Goal: Obtain resource: Download file/media

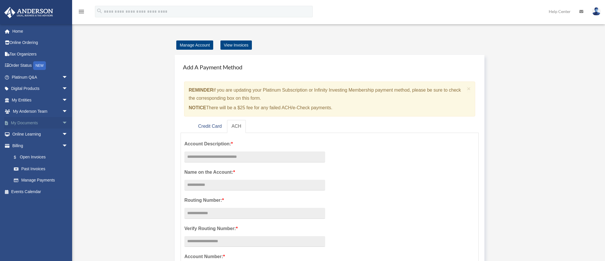
click at [62, 122] on span "arrow_drop_down" at bounding box center [68, 123] width 12 height 12
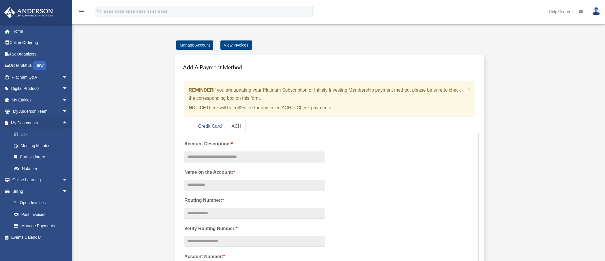
click at [25, 132] on link "Box" at bounding box center [42, 134] width 68 height 12
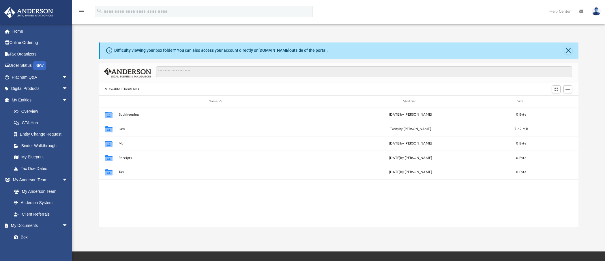
scroll to position [127, 476]
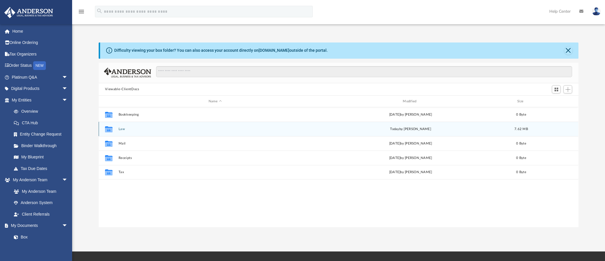
click at [119, 129] on button "Law" at bounding box center [215, 129] width 193 height 4
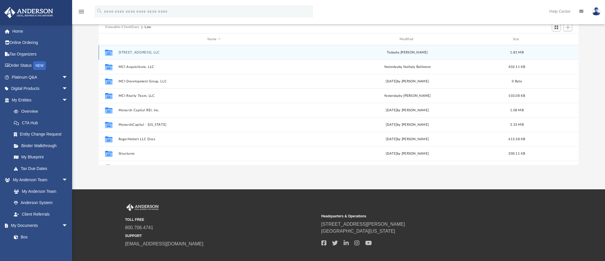
scroll to position [0, 0]
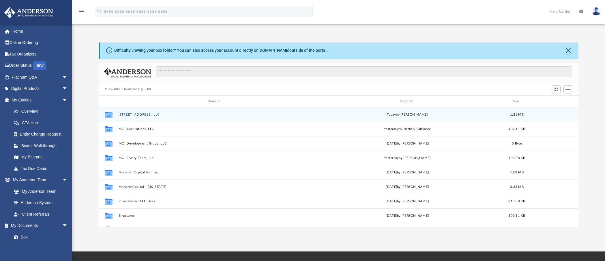
click at [127, 113] on button "[STREET_ADDRESS], LLC" at bounding box center [214, 115] width 191 height 4
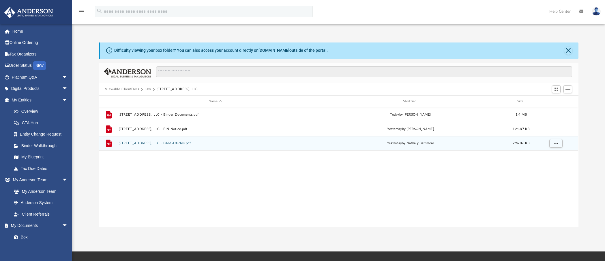
click at [169, 143] on button "1214 Main St, LLC - Filed Articles.pdf" at bounding box center [215, 143] width 193 height 4
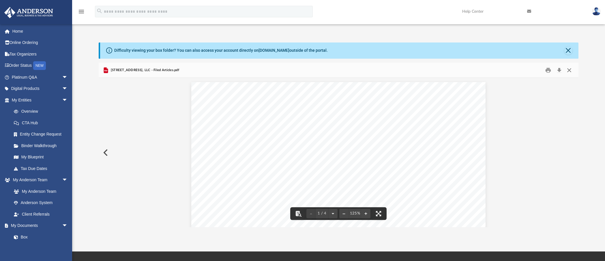
click at [570, 71] on button "Close" at bounding box center [569, 70] width 10 height 9
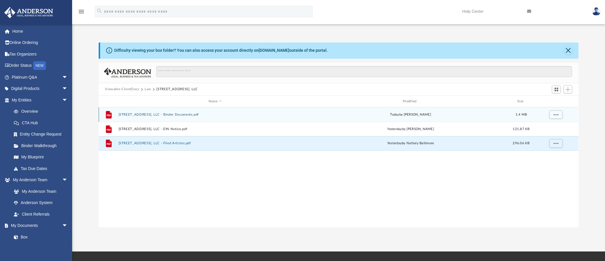
click at [177, 115] on button "1214 Main St, LLC - Binder Documents.pdf" at bounding box center [215, 115] width 193 height 4
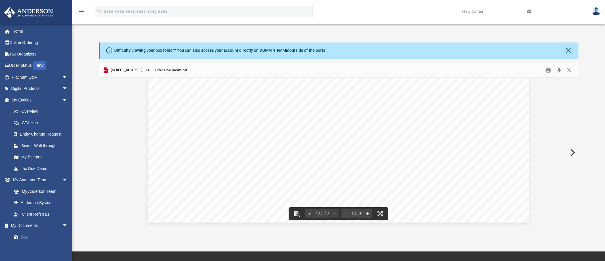
click at [567, 70] on button "Close" at bounding box center [569, 70] width 10 height 9
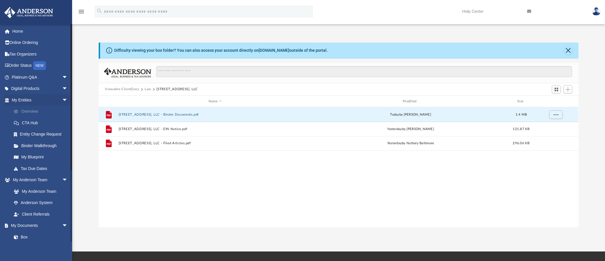
click at [32, 111] on link "Overview" at bounding box center [42, 112] width 68 height 12
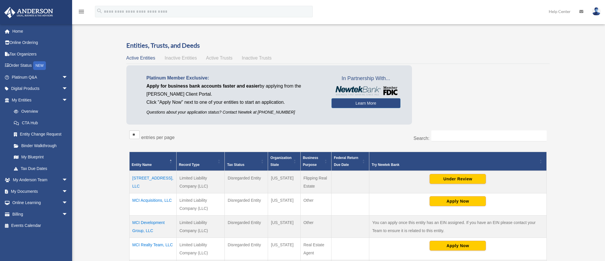
scroll to position [63, 0]
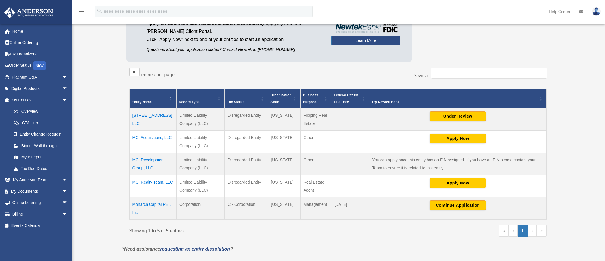
click at [156, 117] on td "[STREET_ADDRESS], LLC" at bounding box center [152, 119] width 47 height 23
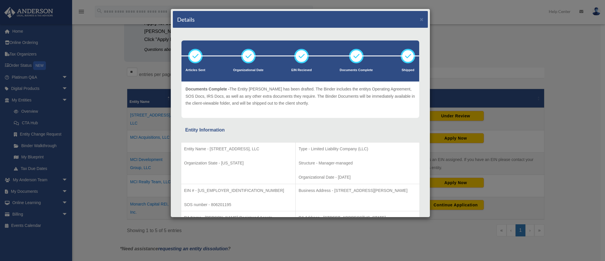
click at [420, 19] on div "Details ×" at bounding box center [300, 19] width 255 height 17
click at [420, 20] on button "×" at bounding box center [422, 19] width 4 height 6
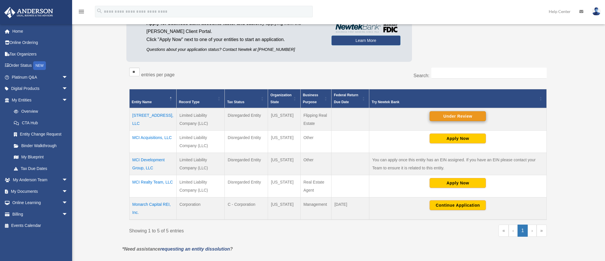
click at [463, 117] on button "Under Review" at bounding box center [458, 116] width 56 height 10
click at [62, 189] on span "arrow_drop_down" at bounding box center [68, 191] width 12 height 12
click at [23, 202] on link "Box" at bounding box center [42, 203] width 68 height 12
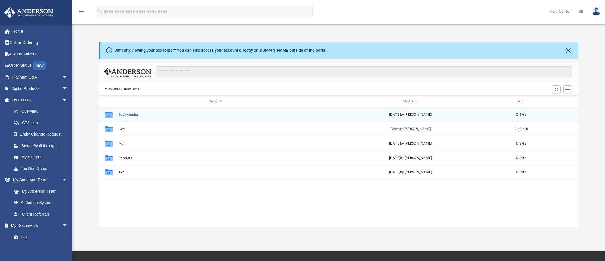
scroll to position [127, 476]
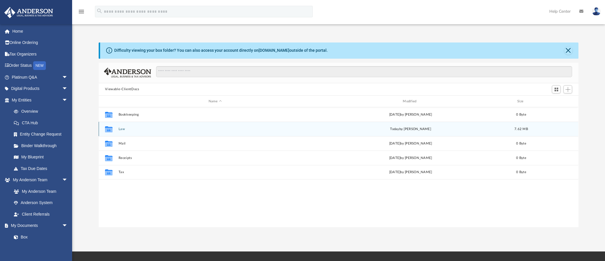
click at [122, 129] on button "Law" at bounding box center [215, 129] width 193 height 4
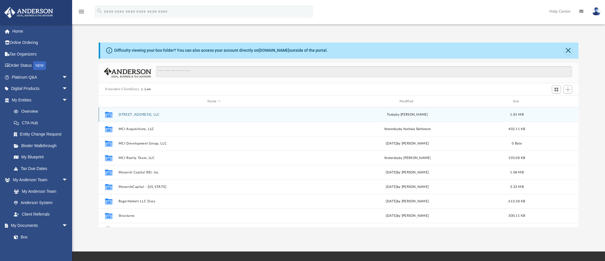
click at [135, 116] on button "[STREET_ADDRESS], LLC" at bounding box center [214, 115] width 191 height 4
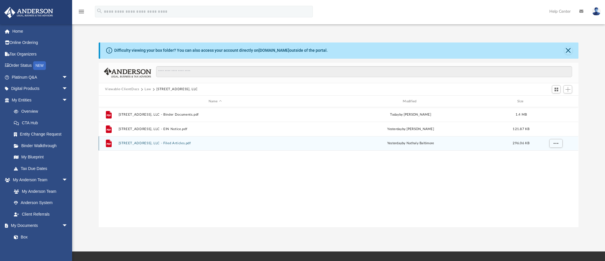
click at [155, 143] on button "1214 Main St, LLC - Filed Articles.pdf" at bounding box center [215, 143] width 193 height 4
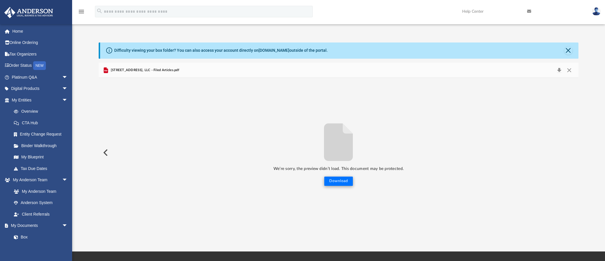
click at [334, 181] on button "Download" at bounding box center [338, 180] width 29 height 9
click at [25, 108] on link "Overview" at bounding box center [42, 112] width 68 height 12
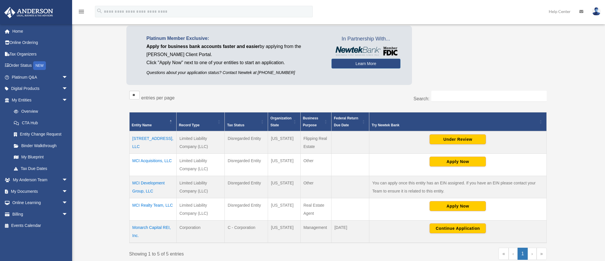
scroll to position [63, 0]
